Goal: Find specific page/section: Find specific page/section

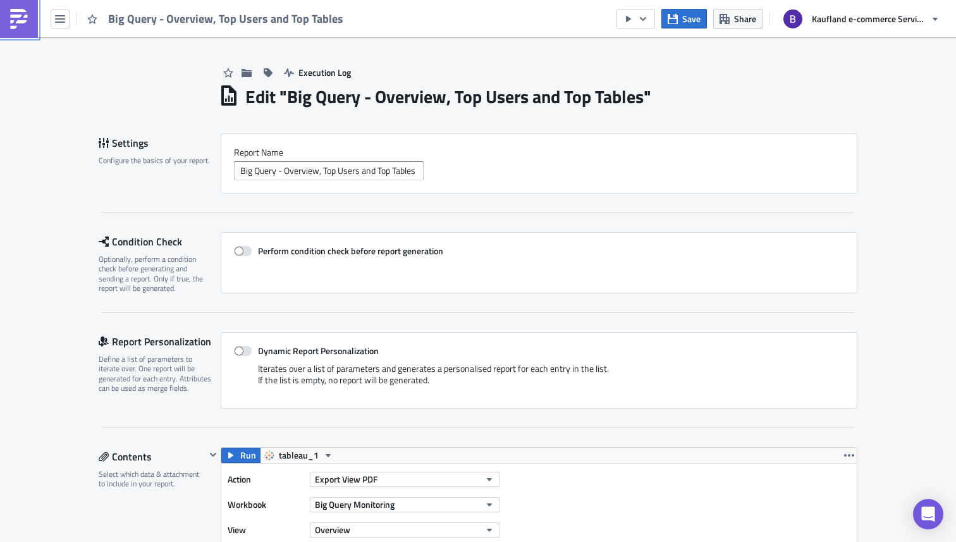
click at [21, 16] on img at bounding box center [19, 19] width 20 height 20
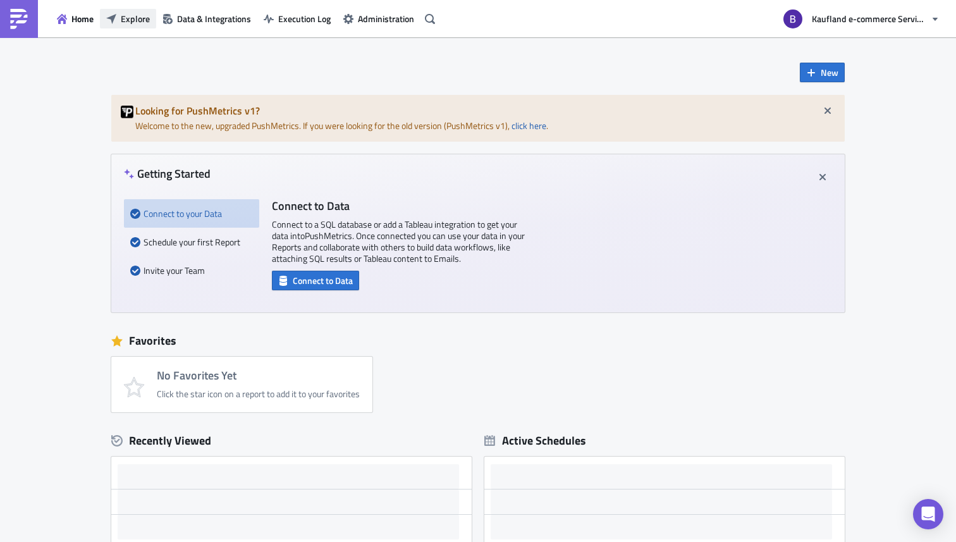
click at [141, 21] on span "Explore" at bounding box center [135, 18] width 29 height 13
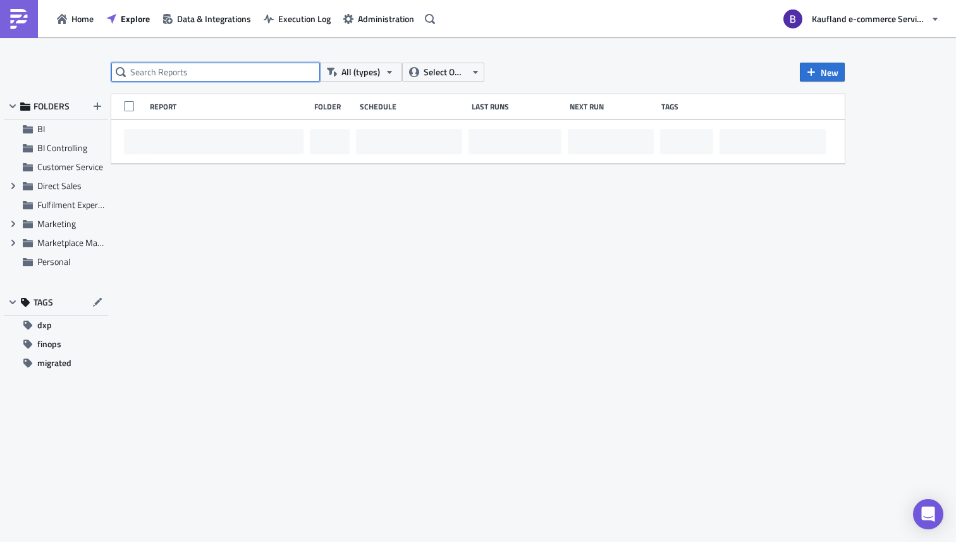
click at [178, 72] on input "text" at bounding box center [215, 72] width 209 height 19
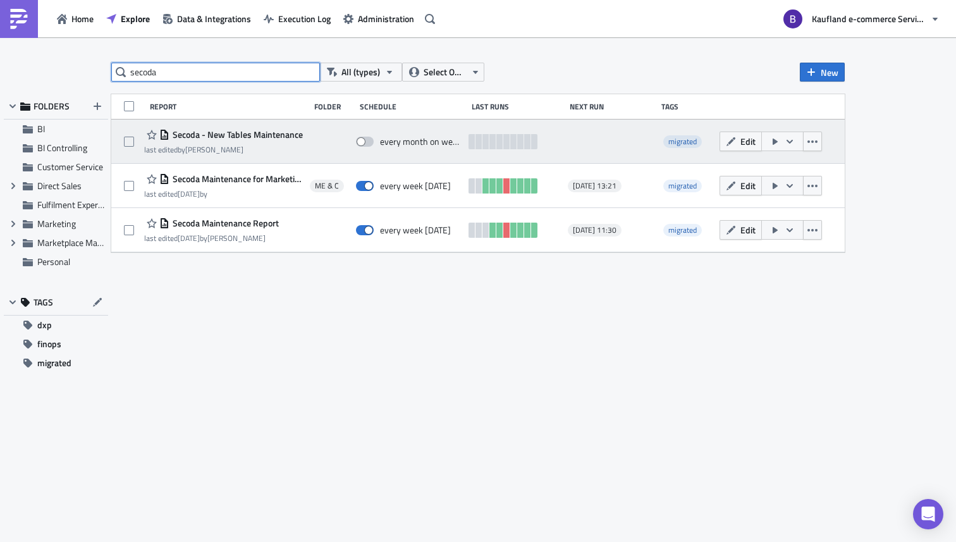
type input "secoda"
click at [366, 137] on span at bounding box center [365, 142] width 18 height 10
click at [366, 138] on input "checkbox" at bounding box center [363, 142] width 8 height 8
checkbox input "true"
click at [742, 141] on span "Edit" at bounding box center [747, 141] width 15 height 13
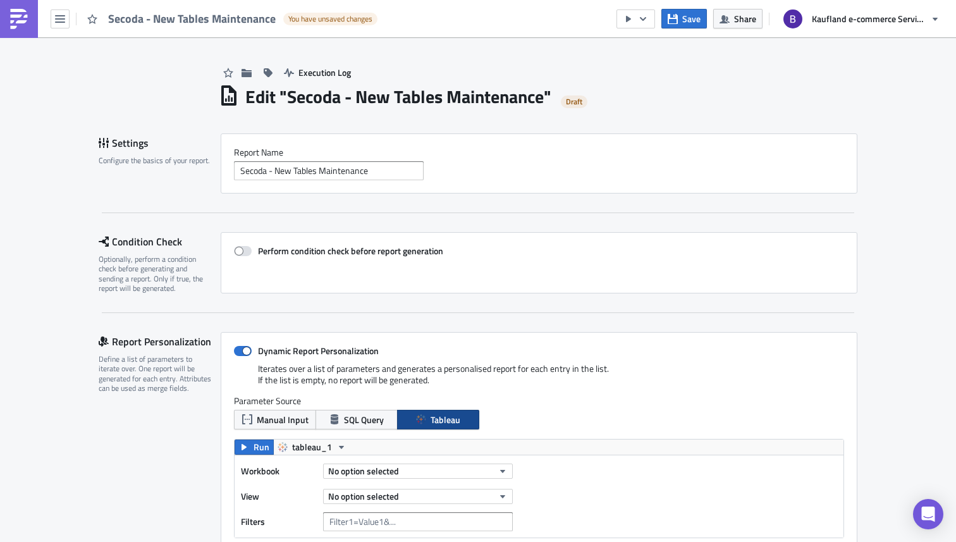
click at [205, 504] on div "Report Personalization Define a list of parameters to iterate over. One report …" at bounding box center [160, 469] width 122 height 274
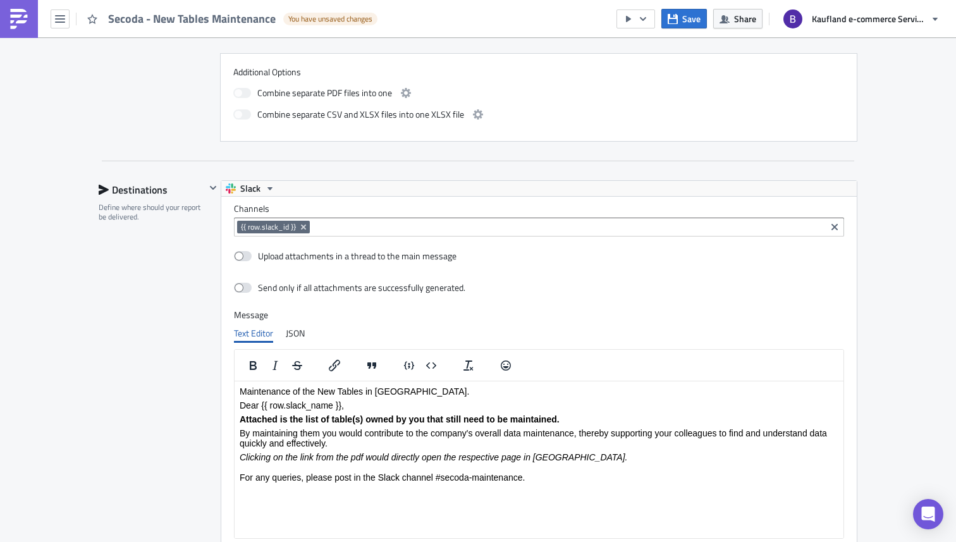
scroll to position [888, 0]
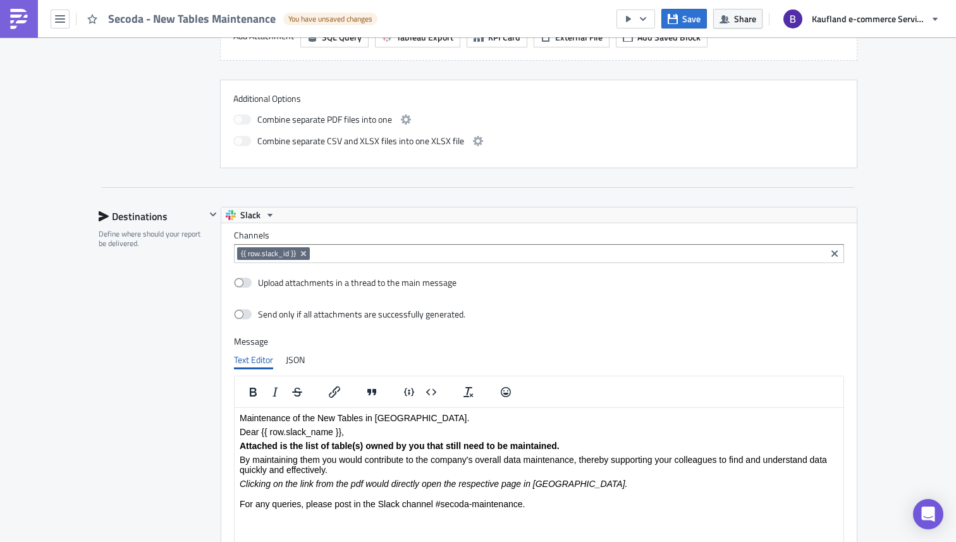
click at [140, 312] on div "Destinations Define where should your report be delivered." at bounding box center [152, 424] width 107 height 434
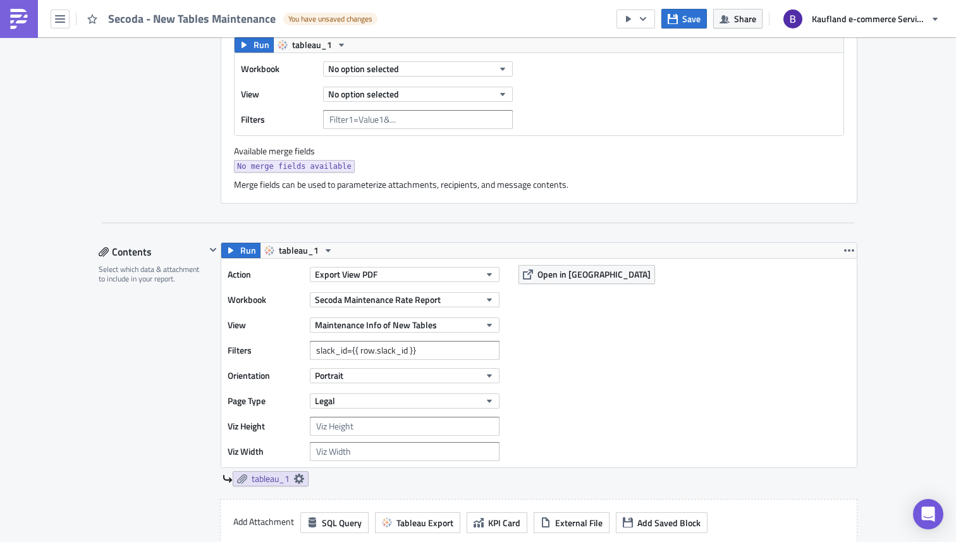
scroll to position [0, 0]
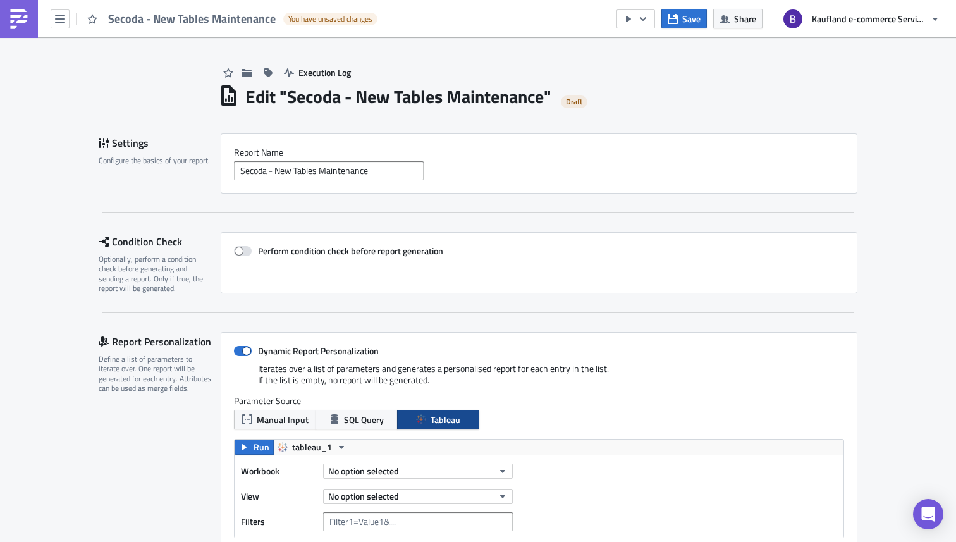
click at [22, 13] on img at bounding box center [19, 19] width 20 height 20
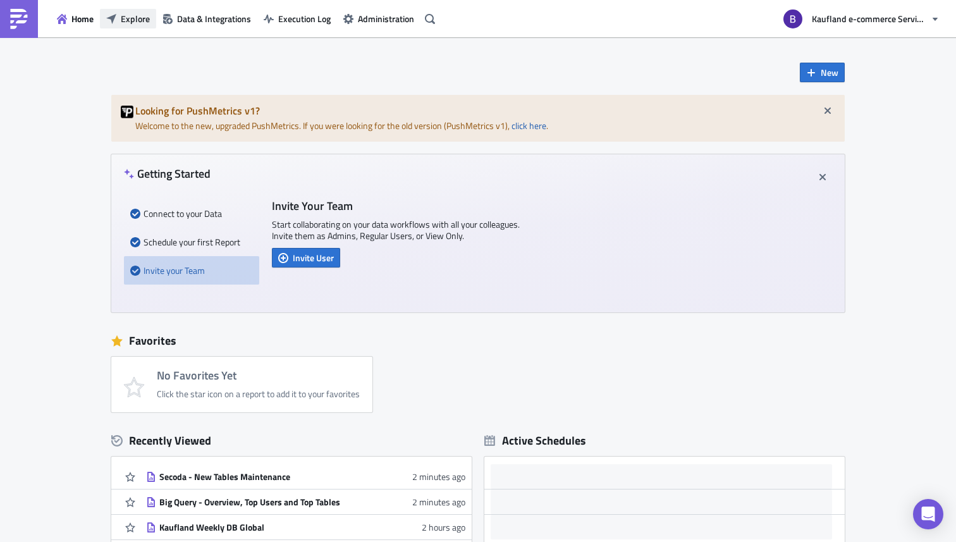
click at [135, 24] on span "Explore" at bounding box center [135, 18] width 29 height 13
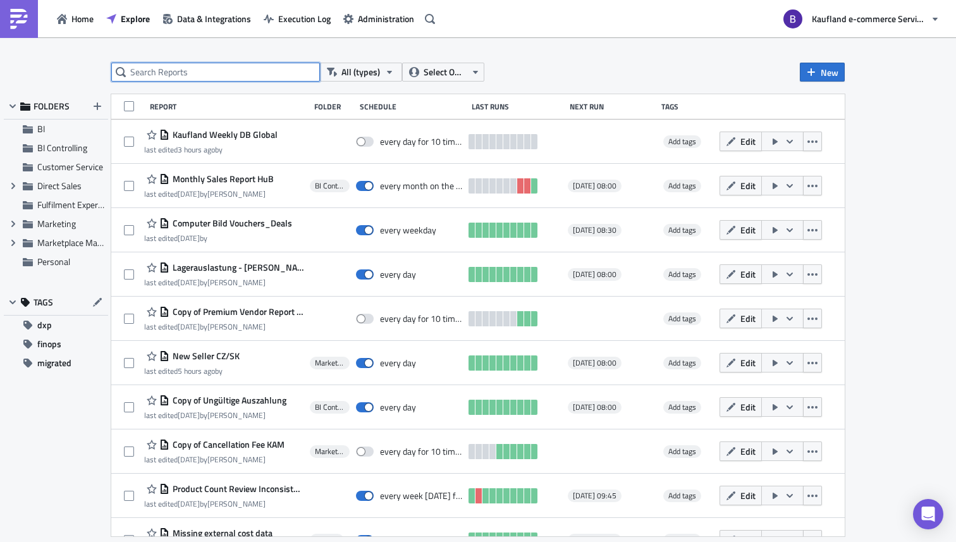
click at [223, 77] on input "text" at bounding box center [215, 72] width 209 height 19
type input "secoda"
